Goal: Transaction & Acquisition: Purchase product/service

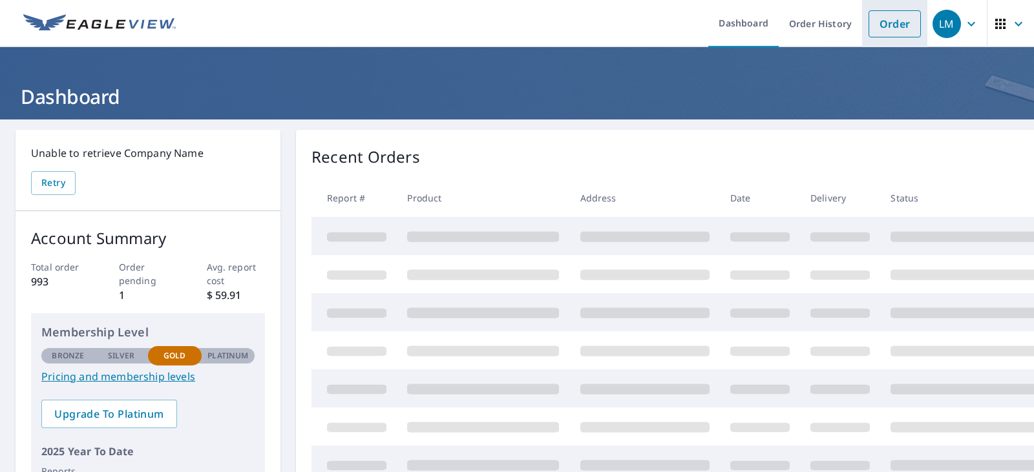
click at [889, 23] on link "Order" at bounding box center [894, 23] width 52 height 27
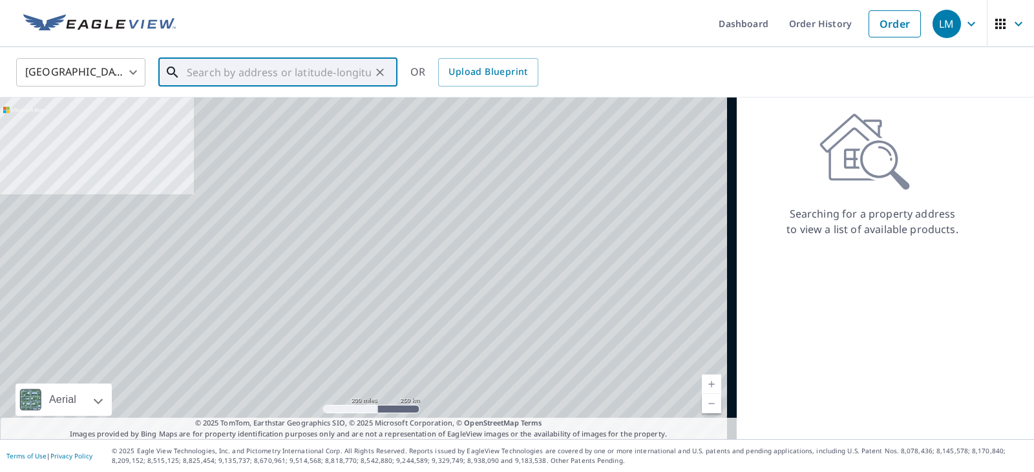
click at [211, 67] on input "text" at bounding box center [279, 72] width 184 height 36
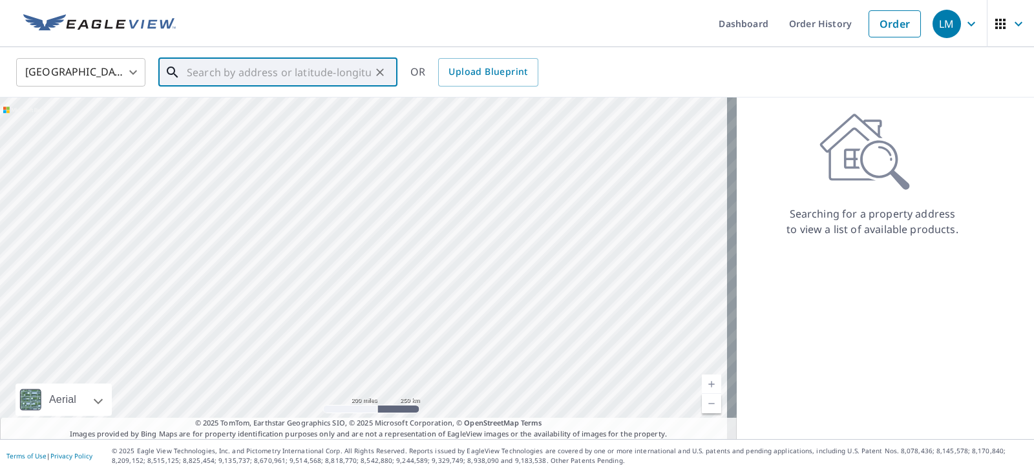
click at [233, 76] on input "text" at bounding box center [279, 72] width 184 height 36
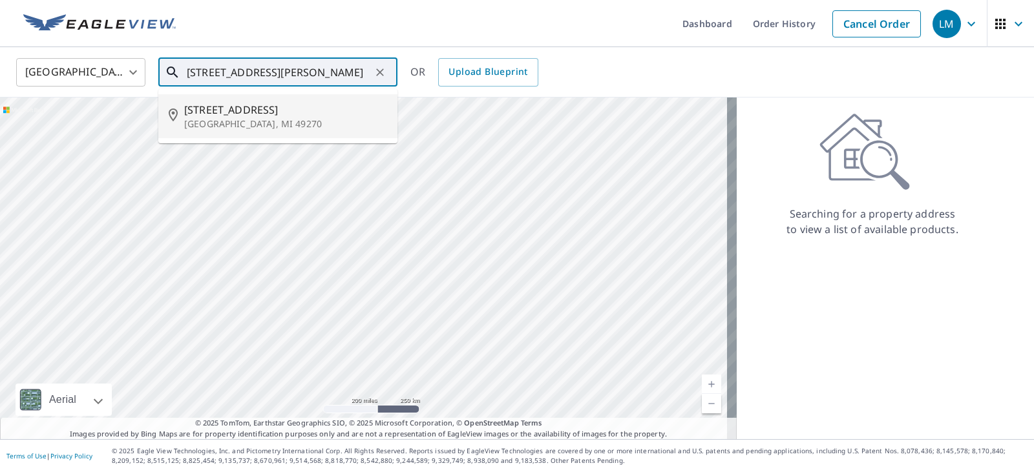
click at [249, 107] on span "[STREET_ADDRESS]" at bounding box center [285, 110] width 203 height 16
type input "[STREET_ADDRESS]"
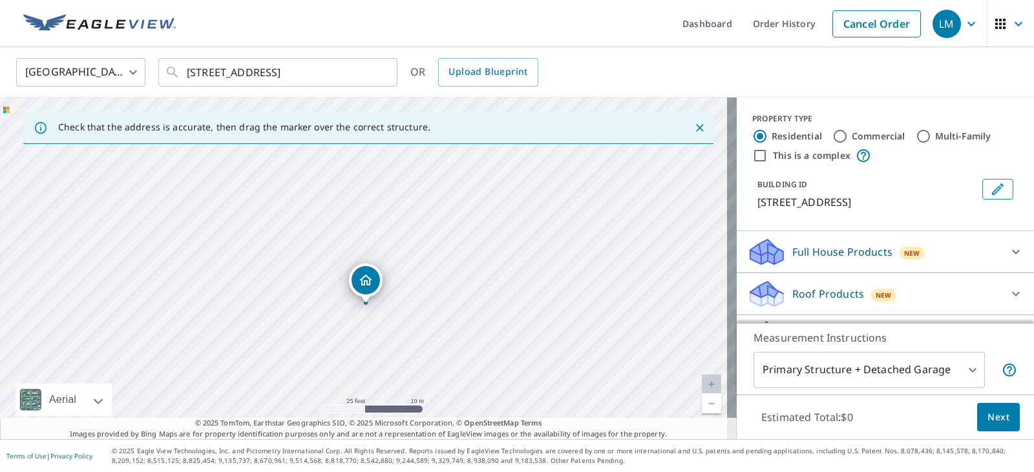
drag, startPoint x: 440, startPoint y: 304, endPoint x: 358, endPoint y: 331, distance: 86.4
click at [359, 331] on div "[STREET_ADDRESS]" at bounding box center [368, 269] width 737 height 342
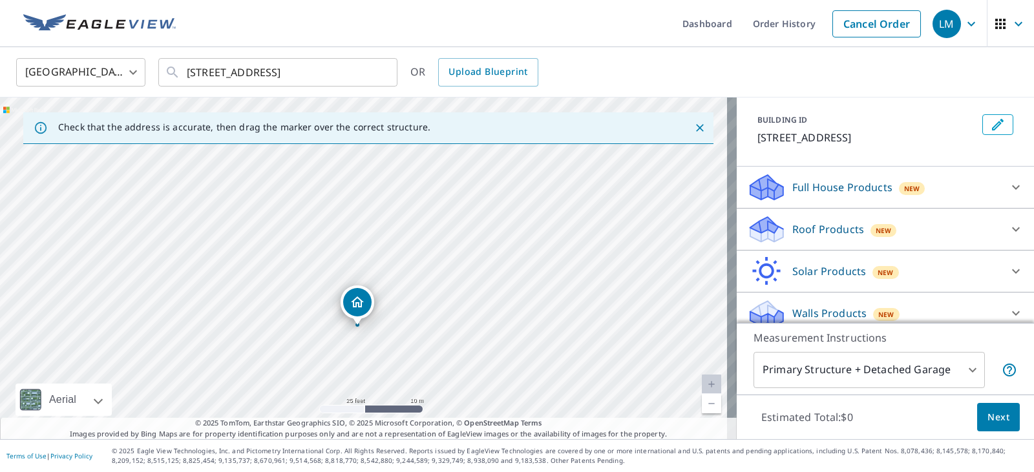
scroll to position [76, 0]
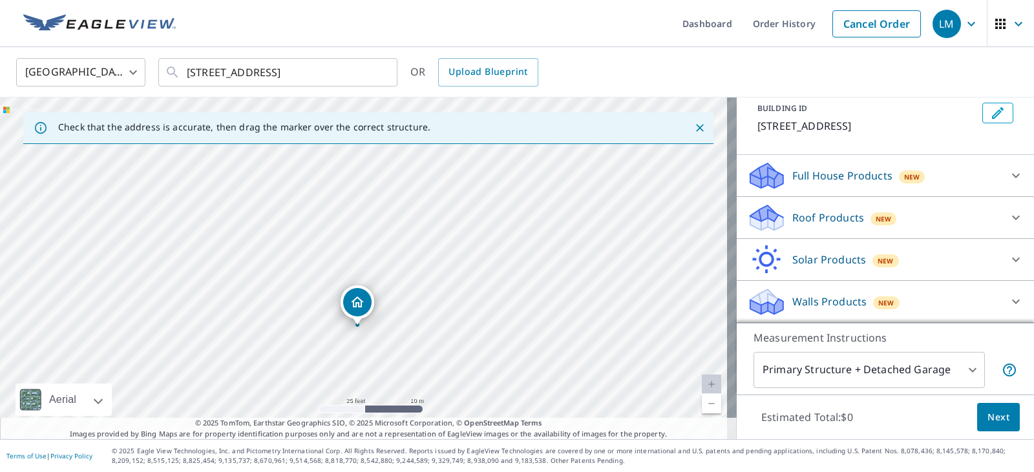
click at [1008, 302] on icon at bounding box center [1016, 302] width 16 height 16
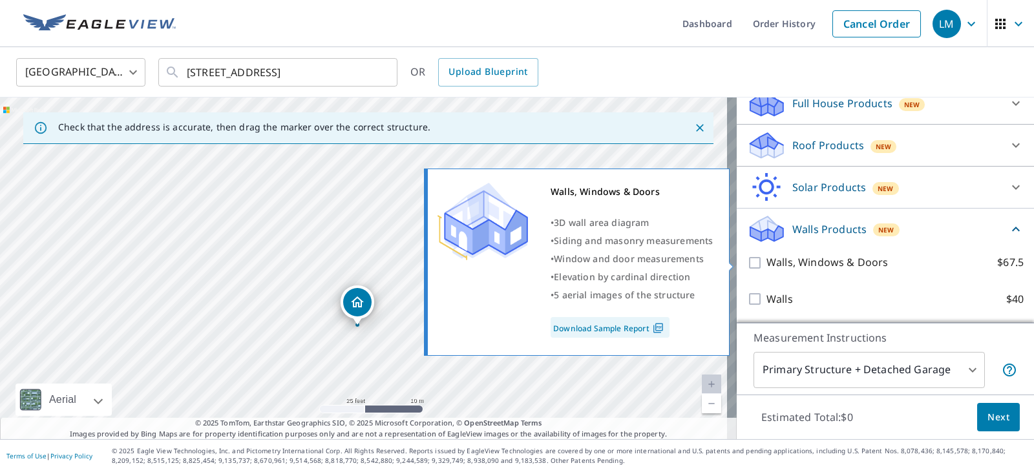
click at [766, 266] on p "Walls, Windows & Doors" at bounding box center [826, 263] width 121 height 16
click at [757, 266] on input "Walls, Windows & Doors $67.5" at bounding box center [756, 263] width 19 height 16
checkbox input "true"
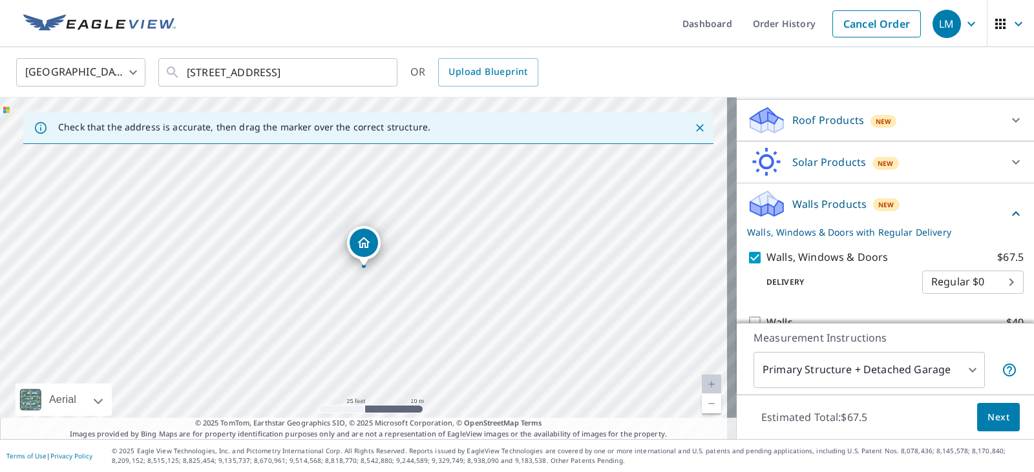
scroll to position [197, 0]
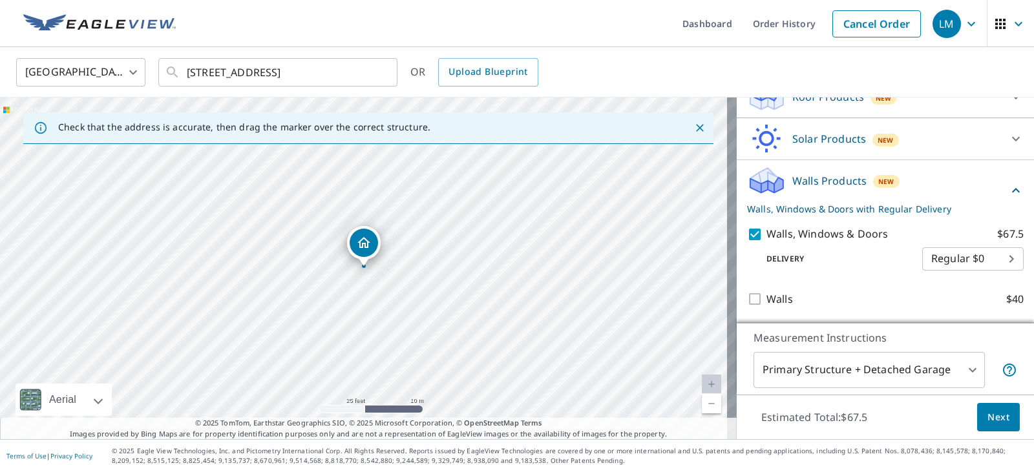
click at [937, 378] on body "LM LM Dashboard Order History Cancel Order LM [GEOGRAPHIC_DATA] [GEOGRAPHIC_DAT…" at bounding box center [517, 236] width 1034 height 472
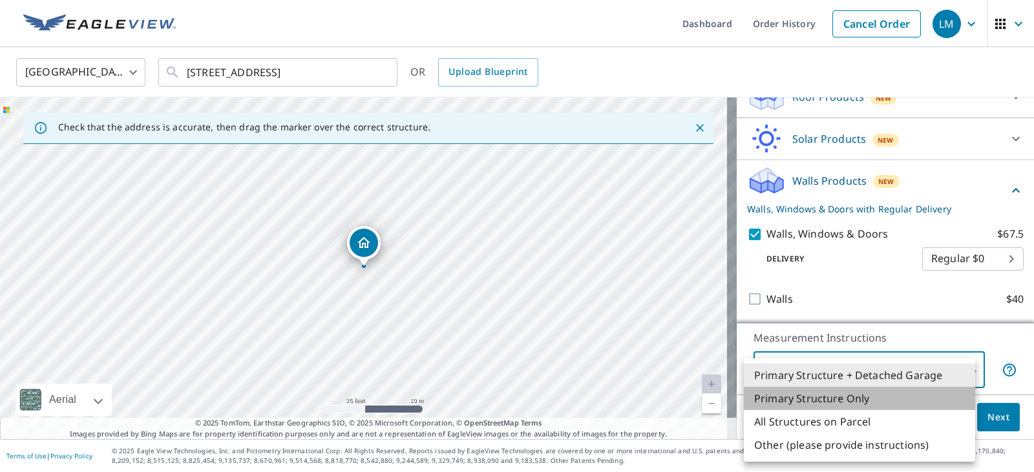
click at [789, 405] on li "Primary Structure Only" at bounding box center [859, 398] width 231 height 23
type input "2"
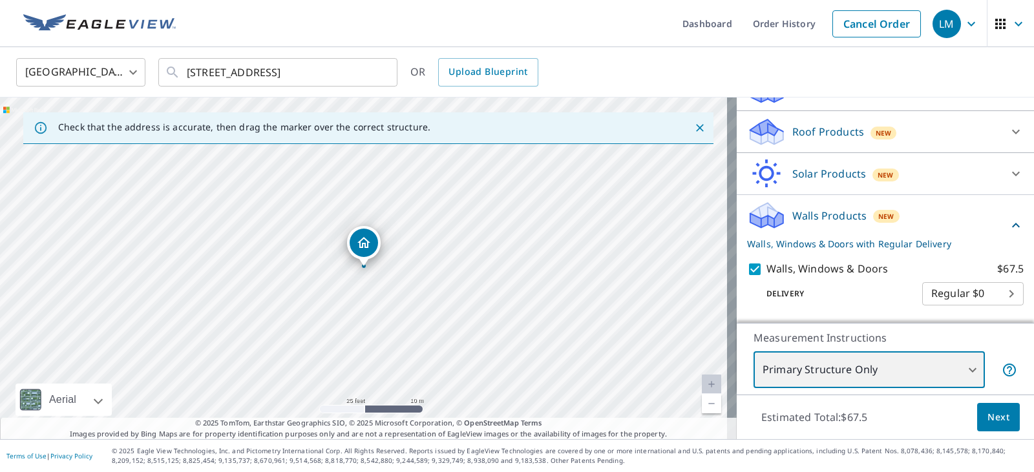
scroll to position [132, 0]
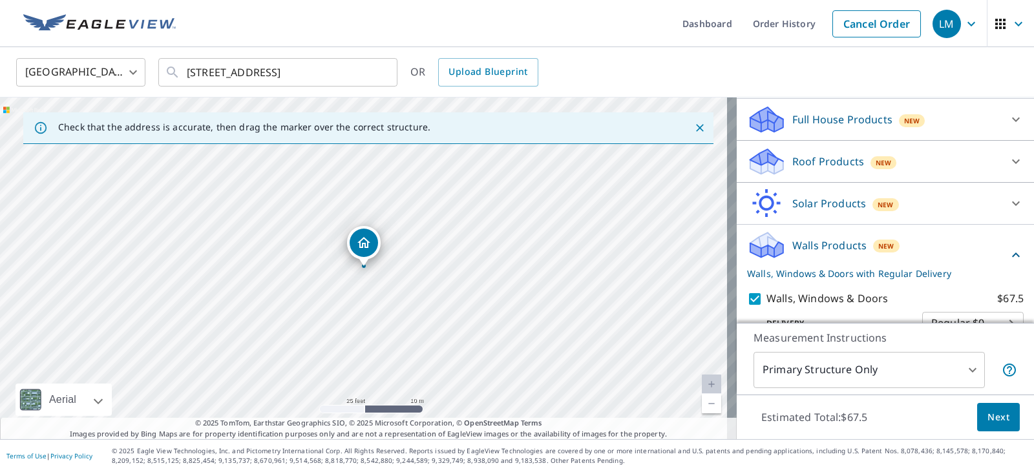
click at [792, 124] on p "Full House Products" at bounding box center [842, 120] width 100 height 16
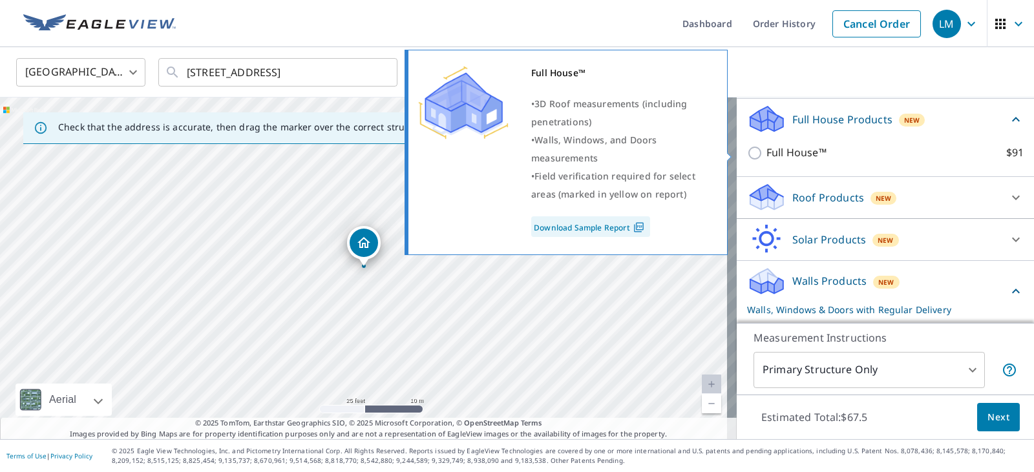
click at [747, 158] on input "Full House™ $91" at bounding box center [756, 153] width 19 height 16
checkbox input "true"
checkbox input "false"
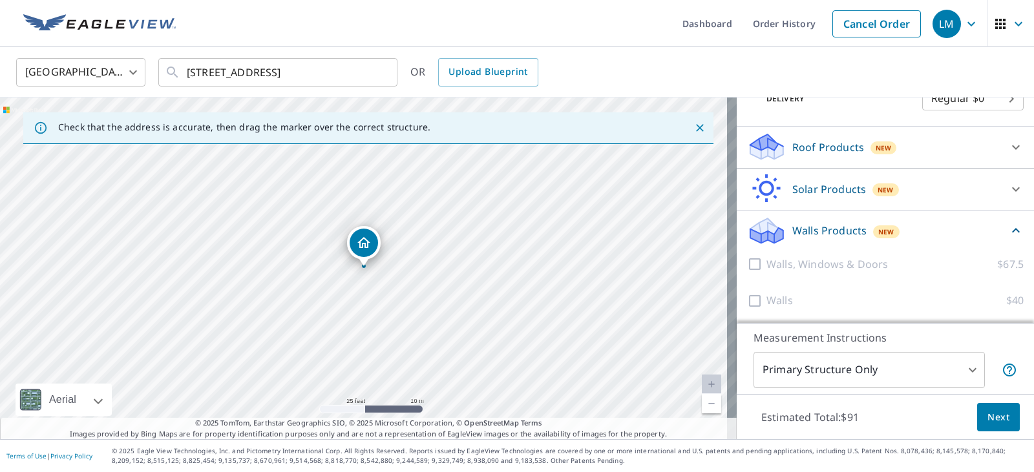
scroll to position [233, 0]
click at [987, 417] on span "Next" at bounding box center [998, 418] width 22 height 16
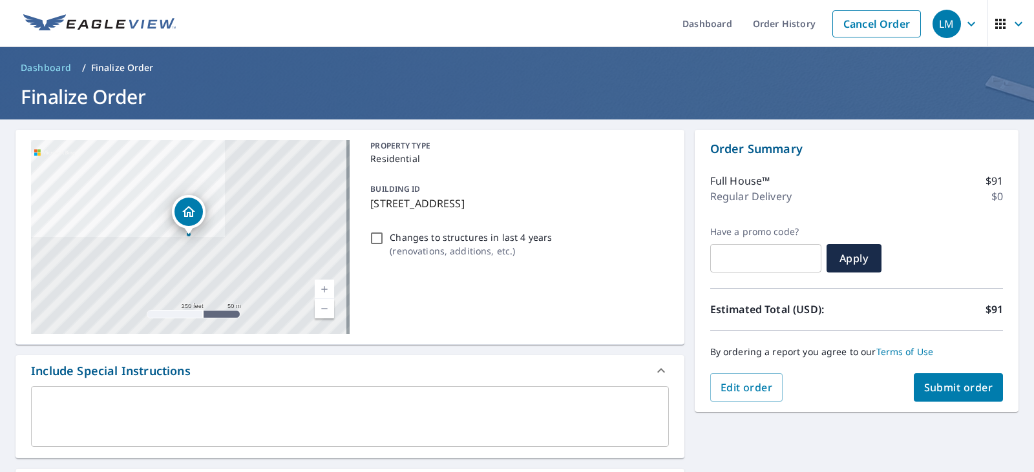
click at [68, 412] on textarea at bounding box center [350, 417] width 620 height 37
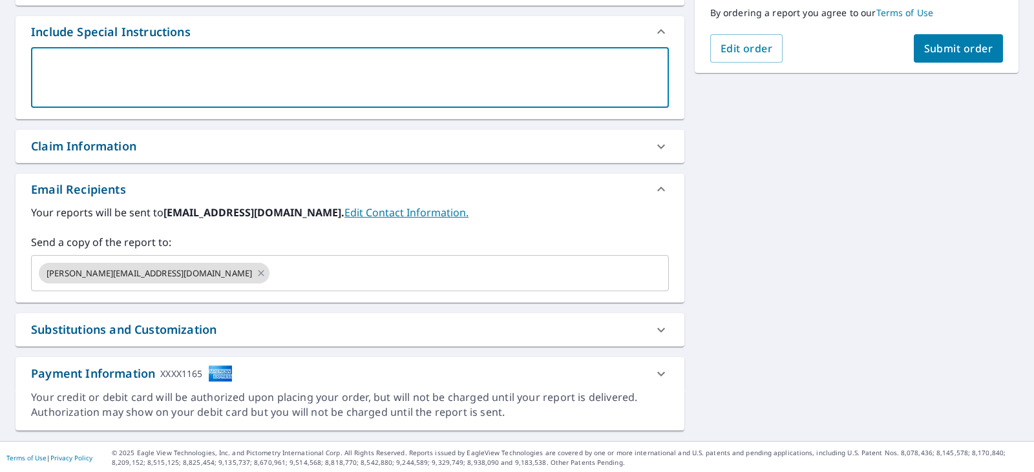
scroll to position [341, 0]
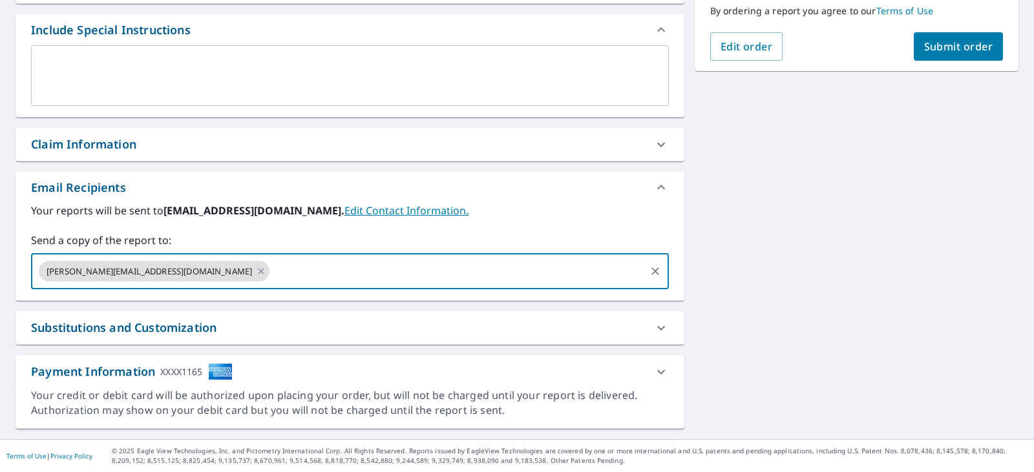
click at [271, 279] on input "text" at bounding box center [457, 271] width 372 height 25
type input "[EMAIL_ADDRESS][DOMAIN_NAME]"
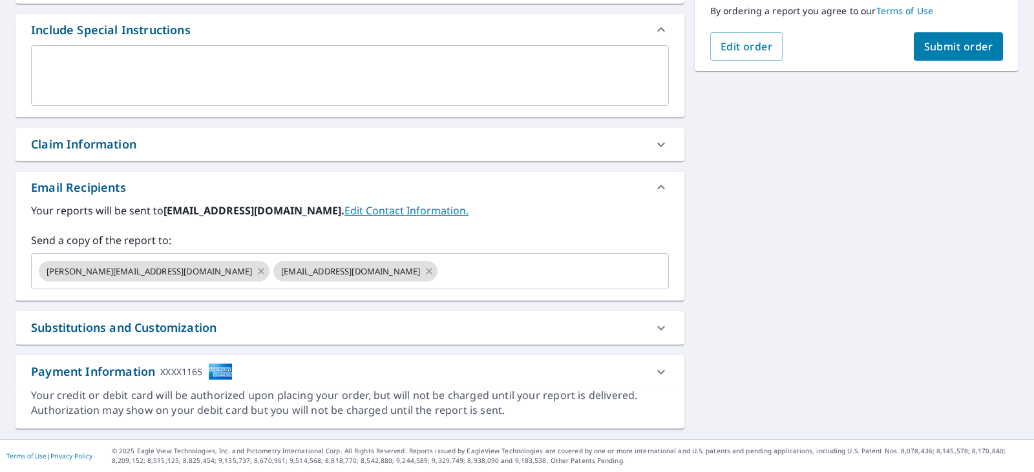
click at [764, 235] on div "[STREET_ADDRESS] Aerial Road A standard road map Aerial A detailed look from ab…" at bounding box center [517, 108] width 1034 height 661
click at [941, 48] on span "Submit order" at bounding box center [958, 46] width 69 height 14
checkbox input "true"
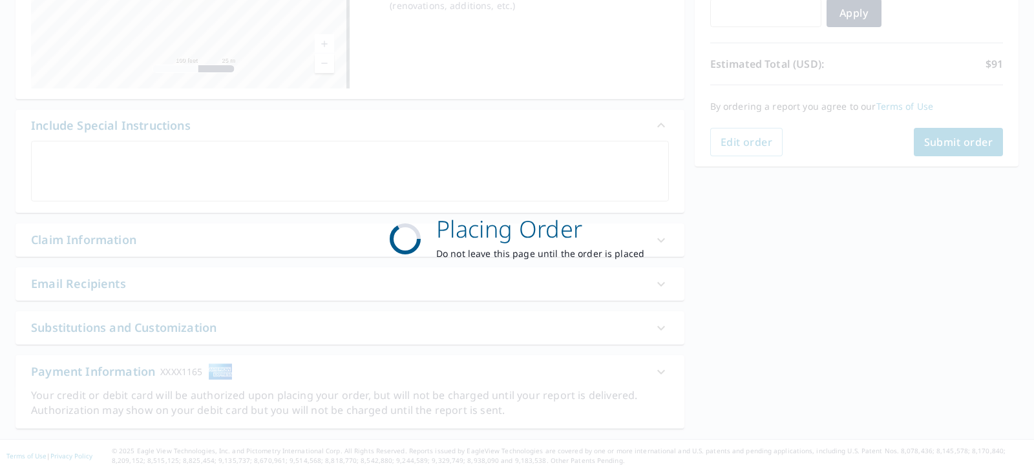
scroll to position [246, 0]
